Goal: Information Seeking & Learning: Learn about a topic

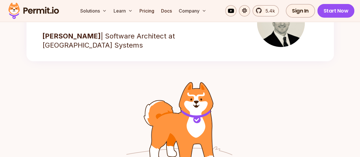
scroll to position [1024, 0]
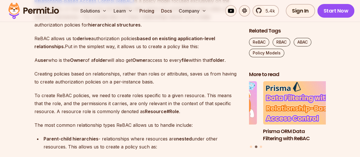
scroll to position [1167, 0]
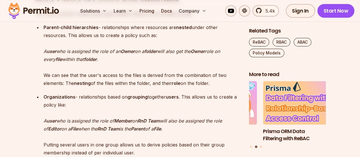
drag, startPoint x: 80, startPoint y: 59, endPoint x: 78, endPoint y: 62, distance: 3.4
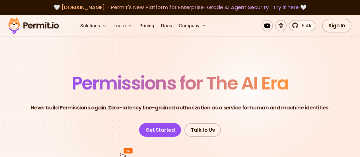
click at [142, 18] on div "Solutions Learn Pricing Docs Company 5.4k Sign In Start Now" at bounding box center [180, 26] width 360 height 22
click at [145, 24] on link "Pricing" at bounding box center [146, 25] width 19 height 11
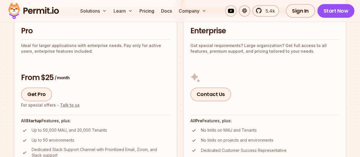
scroll to position [341, 0]
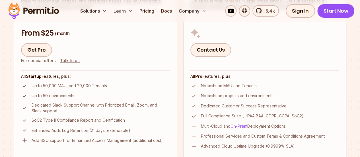
scroll to position [370, 0]
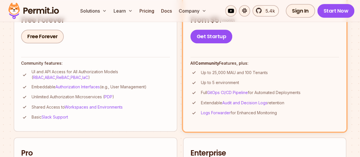
scroll to position [171, 0]
